Goal: Task Accomplishment & Management: Use online tool/utility

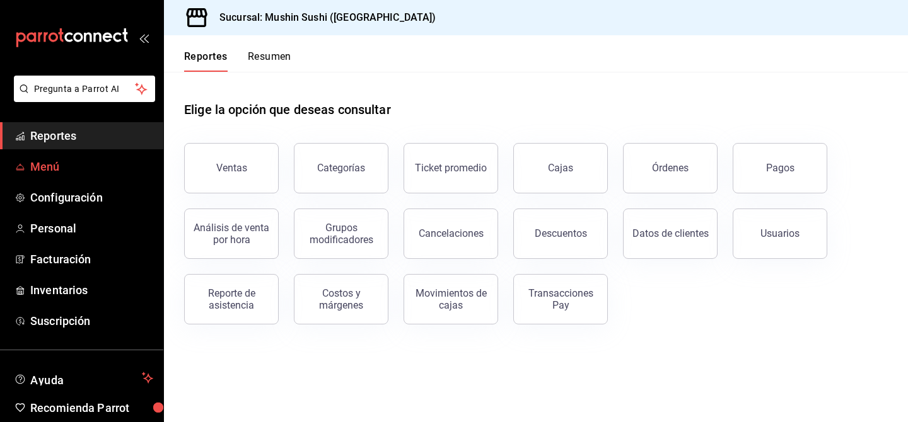
click at [93, 170] on span "Menú" at bounding box center [91, 166] width 123 height 17
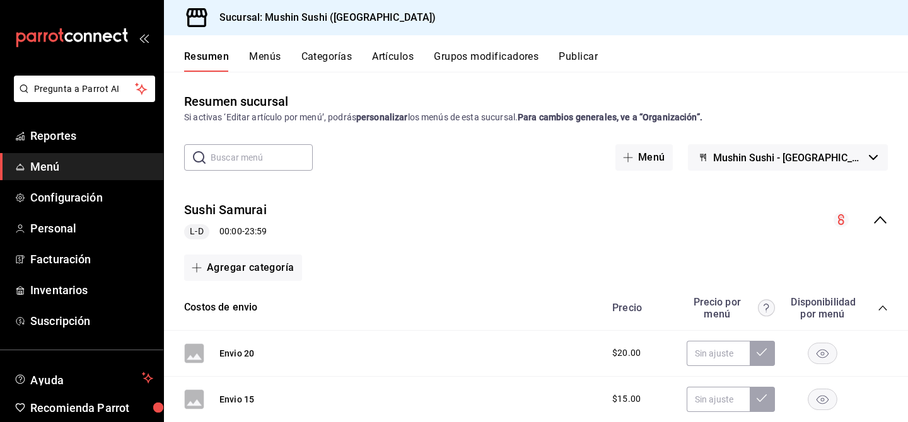
click at [870, 224] on div "collapse-menu-row" at bounding box center [860, 219] width 54 height 15
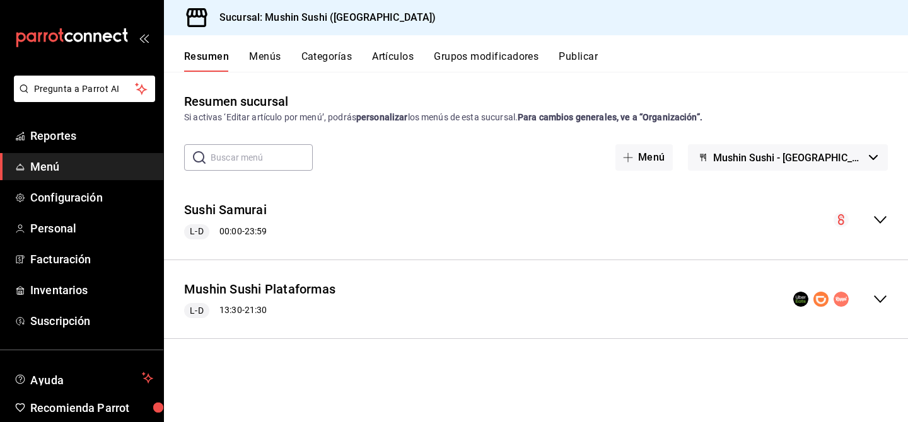
click at [874, 304] on icon "collapse-menu-row" at bounding box center [879, 299] width 15 height 15
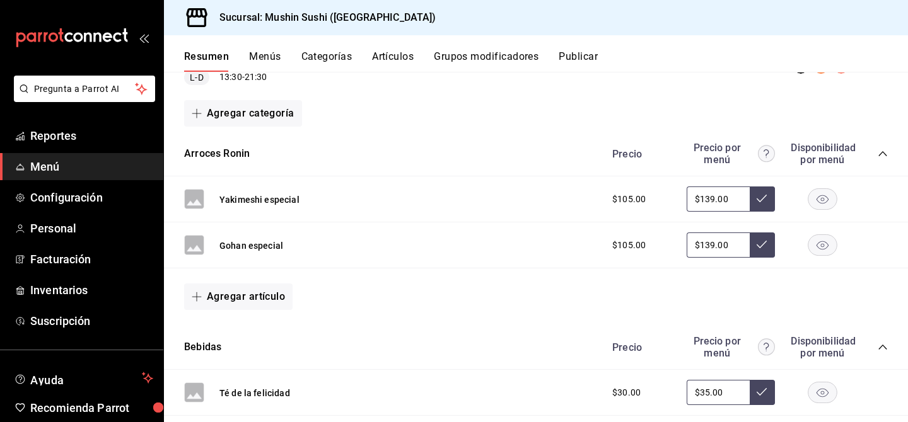
scroll to position [234, 0]
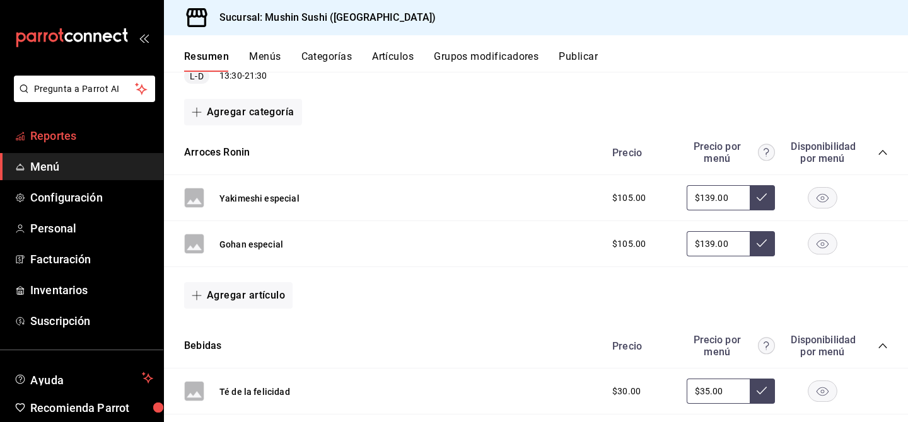
click at [119, 130] on span "Reportes" at bounding box center [91, 135] width 123 height 17
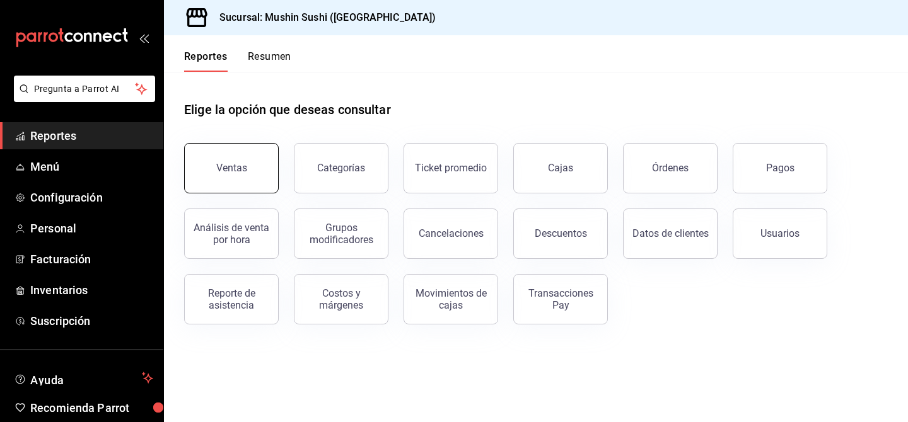
click at [197, 188] on button "Ventas" at bounding box center [231, 168] width 95 height 50
